Goal: Information Seeking & Learning: Learn about a topic

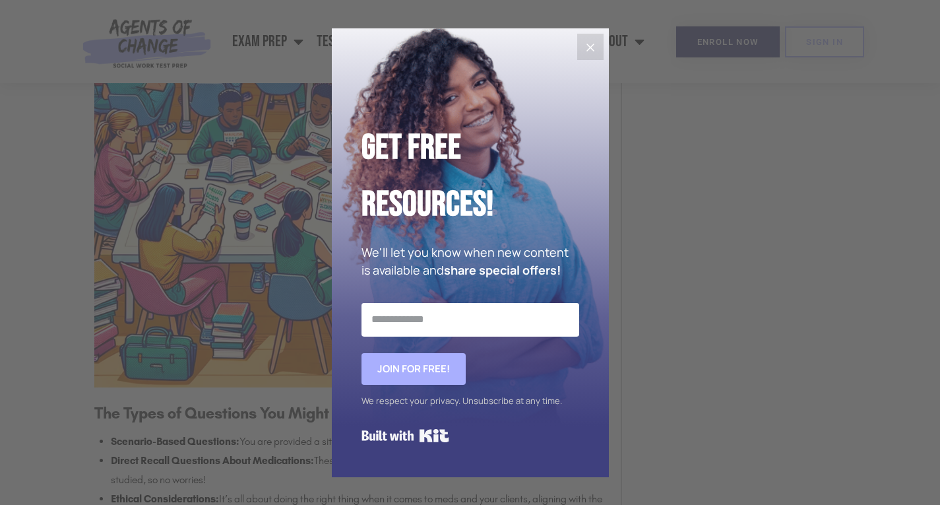
scroll to position [1820, 0]
click at [592, 48] on icon "Close" at bounding box center [591, 48] width 8 height 8
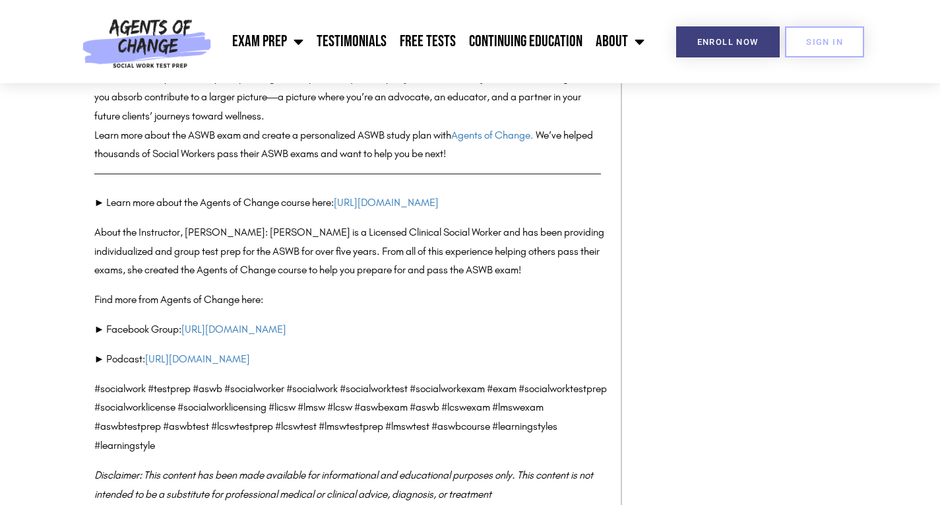
scroll to position [4856, 0]
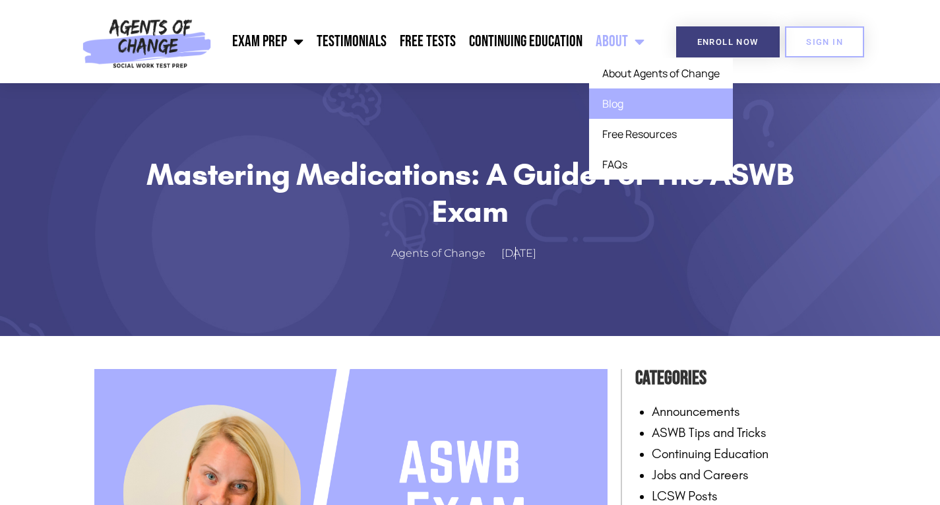
click at [623, 109] on link "Blog" at bounding box center [661, 103] width 144 height 30
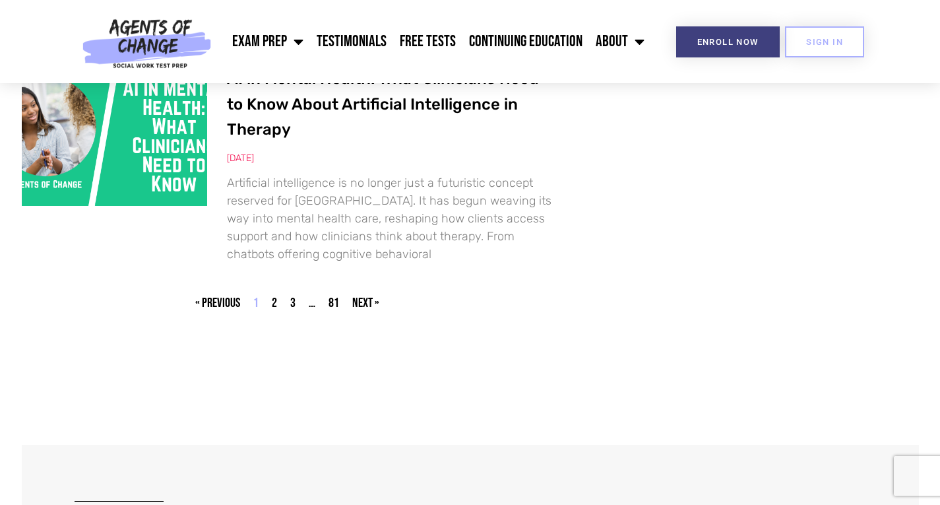
scroll to position [2297, 0]
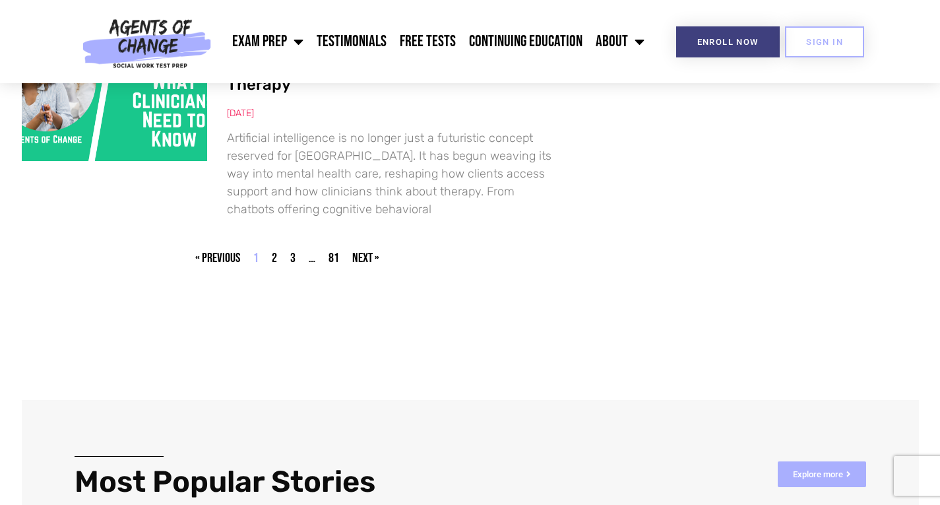
click at [274, 250] on link "Page 2" at bounding box center [274, 258] width 5 height 16
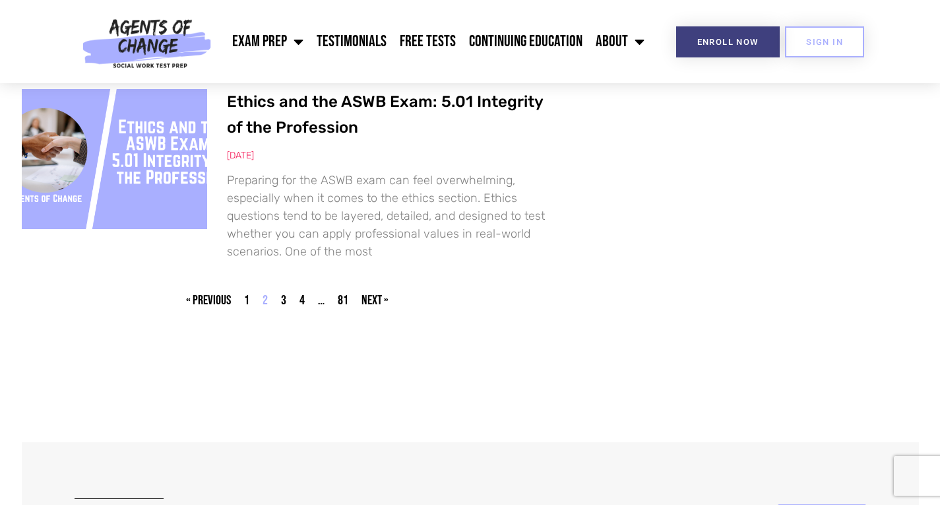
scroll to position [2231, 0]
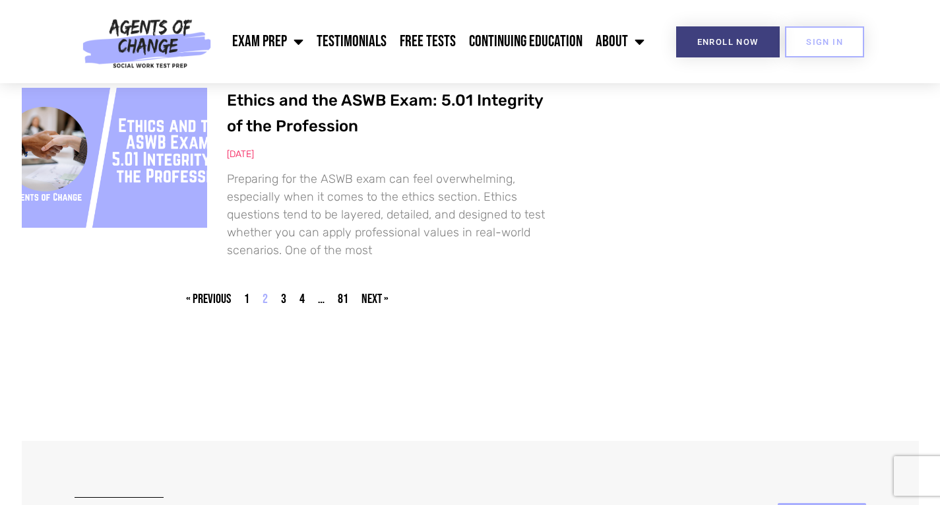
click at [282, 300] on link "Page 3" at bounding box center [283, 299] width 5 height 16
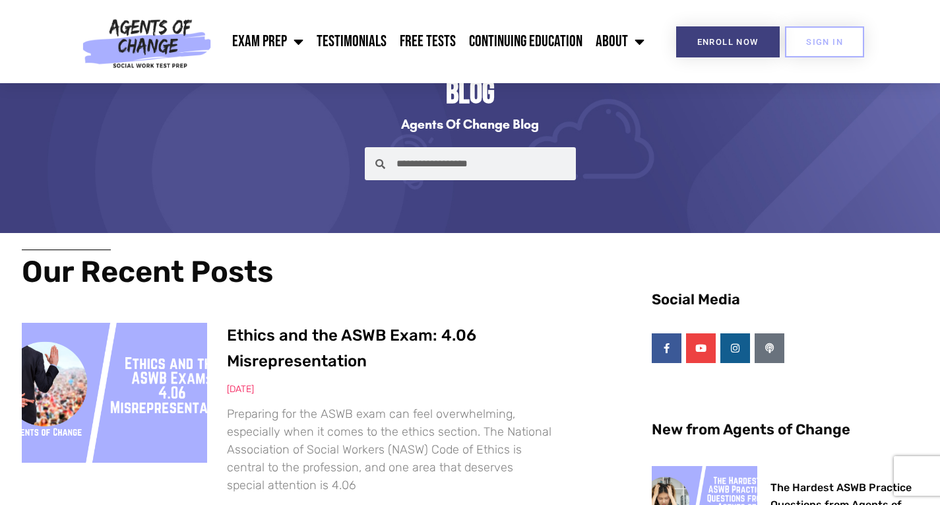
scroll to position [65, 0]
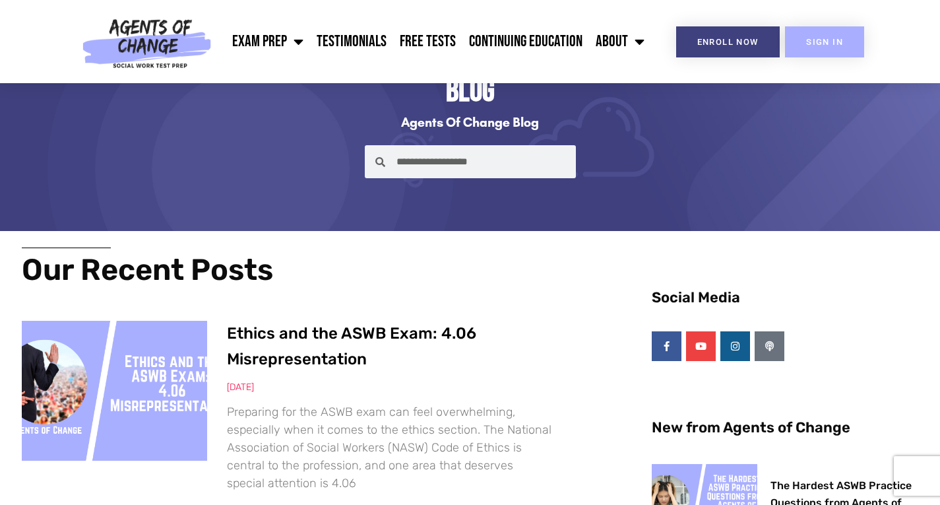
click at [810, 46] on span "SIGN IN" at bounding box center [824, 42] width 37 height 9
